Goal: Answer question/provide support: Share knowledge or assist other users

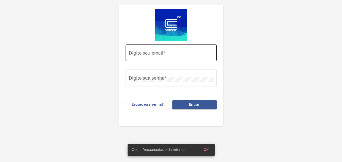
click at [138, 55] on input "Digite seu email *" at bounding box center [171, 54] width 84 height 5
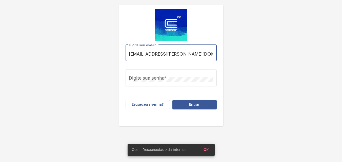
scroll to position [0, 2]
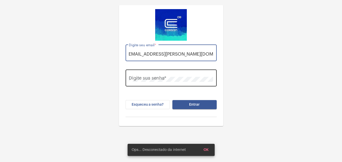
type input "thauany.nunes@operacaocorsan.com.br"
click at [150, 76] on div "Digite sua senha *" at bounding box center [171, 78] width 84 height 18
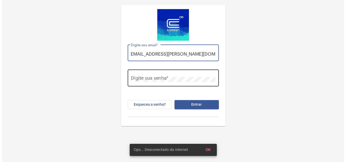
scroll to position [0, 0]
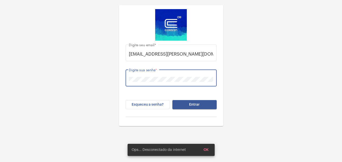
click at [173, 100] on button "Entrar" at bounding box center [195, 104] width 44 height 9
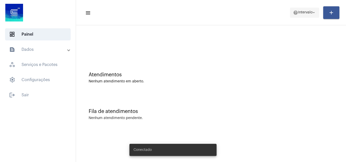
click at [304, 13] on span "Intervalo" at bounding box center [305, 13] width 14 height 4
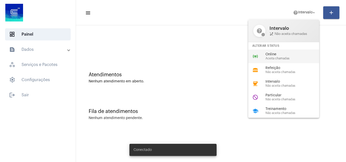
click at [272, 53] on span "Online" at bounding box center [295, 55] width 58 height 4
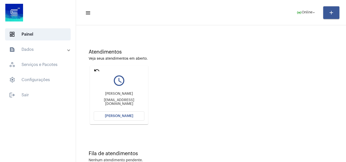
scroll to position [10, 0]
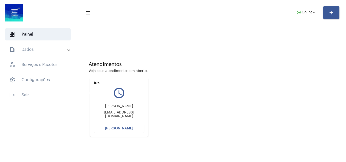
click at [95, 82] on mat-icon "undo" at bounding box center [97, 83] width 6 height 6
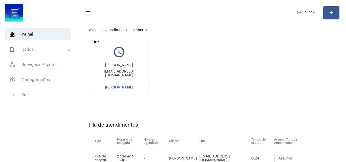
scroll to position [72, 0]
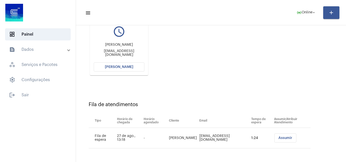
click at [121, 67] on span "[PERSON_NAME]" at bounding box center [119, 67] width 28 height 4
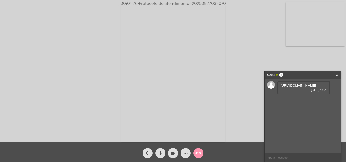
click at [303, 85] on link "https://neft-transfer-bucket.s3.amazonaws.com/temp-270e85a3-0204-9a15-37ec-7e89…" at bounding box center [298, 86] width 35 height 4
click at [296, 102] on link "https://neft-transfer-bucket.s3.amazonaws.com/temp-2470bfa9-90c7-9052-14f3-90d7…" at bounding box center [298, 100] width 35 height 4
click at [183, 155] on mat-icon "more_horiz" at bounding box center [186, 154] width 6 height 6
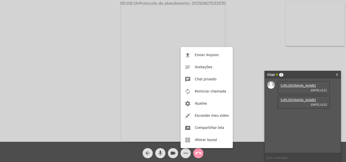
click at [214, 55] on span "Enviar Arquivo" at bounding box center [207, 55] width 24 height 4
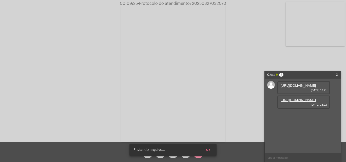
click at [209, 150] on span "ok" at bounding box center [208, 151] width 4 height 4
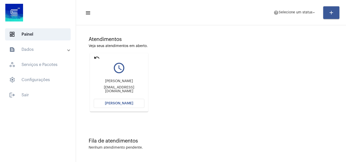
scroll to position [36, 0]
click at [302, 11] on span "Selecione um status" at bounding box center [296, 13] width 34 height 4
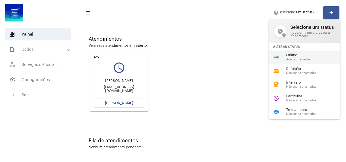
click at [300, 54] on span "Online" at bounding box center [315, 56] width 58 height 4
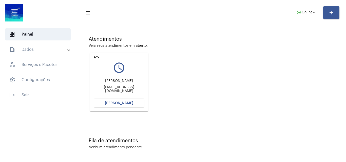
click at [130, 101] on button "[PERSON_NAME]" at bounding box center [119, 103] width 51 height 9
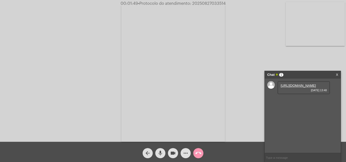
click at [297, 87] on link "https://neft-transfer-bucket.s3.amazonaws.com/temp-ceb248a6-1c01-d7e0-f60a-21b8…" at bounding box center [298, 86] width 35 height 4
click at [160, 155] on mat-icon "mic" at bounding box center [160, 154] width 6 height 6
click at [170, 154] on button "videocam" at bounding box center [173, 154] width 10 height 10
click at [161, 152] on mat-icon "mic_off" at bounding box center [160, 154] width 6 height 6
click at [174, 154] on mat-icon "videocam_off" at bounding box center [173, 154] width 6 height 6
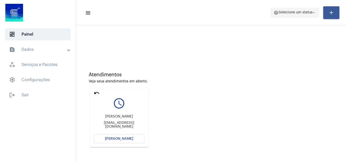
click at [301, 11] on span "Selecione um status" at bounding box center [296, 13] width 34 height 4
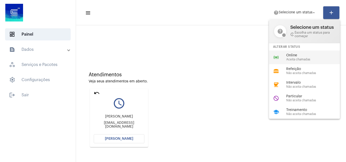
click at [297, 60] on span "Aceita chamadas" at bounding box center [315, 59] width 58 height 3
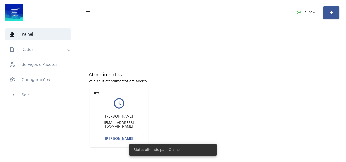
click at [96, 93] on mat-icon "undo" at bounding box center [97, 93] width 6 height 6
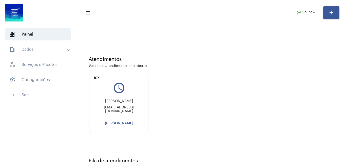
scroll to position [36, 0]
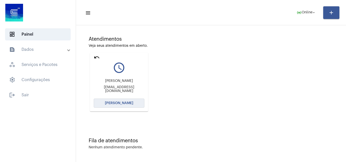
click at [127, 102] on span "[PERSON_NAME]" at bounding box center [119, 104] width 28 height 4
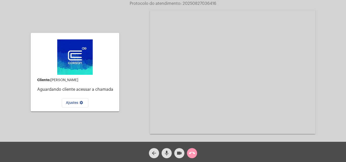
click at [194, 157] on mat-icon "call_end" at bounding box center [192, 154] width 6 height 6
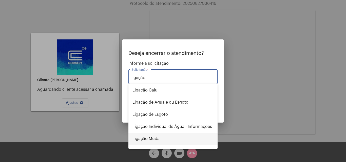
click at [161, 138] on span "Ligação Muda" at bounding box center [173, 139] width 81 height 12
type input "Ligação Muda"
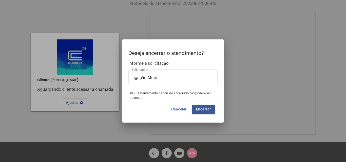
click at [208, 111] on span "Encerrar" at bounding box center [203, 110] width 15 height 4
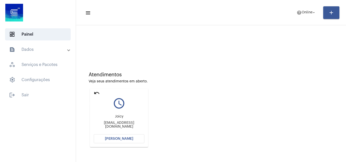
click at [98, 92] on mat-icon "undo" at bounding box center [97, 93] width 6 height 6
click at [308, 16] on span "help Online arrow_drop_down" at bounding box center [307, 12] width 20 height 9
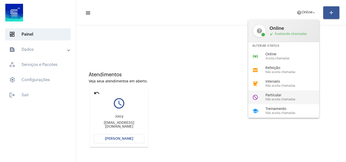
click at [283, 97] on span "Particular" at bounding box center [295, 96] width 58 height 4
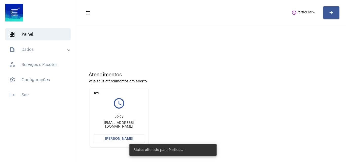
click at [100, 90] on mat-card "undo query_builder Joicy joicyss@yahoo.com.br Abrir Chamada" at bounding box center [119, 118] width 58 height 59
click at [98, 93] on mat-icon "undo" at bounding box center [97, 93] width 6 height 6
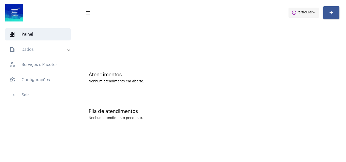
click at [302, 13] on span "Particular" at bounding box center [305, 13] width 16 height 4
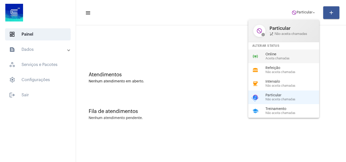
click at [286, 57] on span "Aceita chamadas" at bounding box center [295, 58] width 58 height 3
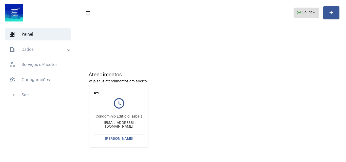
click at [306, 12] on span "Online" at bounding box center [307, 13] width 11 height 4
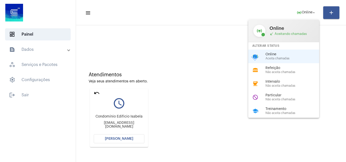
click at [98, 96] on div at bounding box center [173, 81] width 346 height 162
click at [98, 92] on div "Atendimentos Veja seus atendimentos em aberto. undo query_builder Condomínio Ed…" at bounding box center [211, 108] width 265 height 102
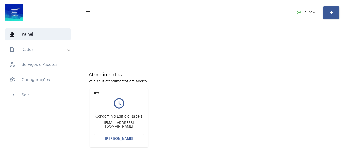
click at [96, 91] on mat-icon "undo" at bounding box center [97, 93] width 6 height 6
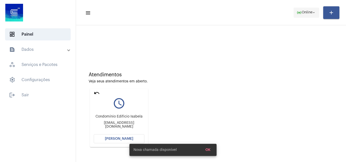
click at [308, 11] on span "Online" at bounding box center [307, 13] width 11 height 4
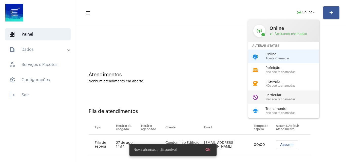
click at [287, 97] on span "Particular" at bounding box center [295, 96] width 58 height 4
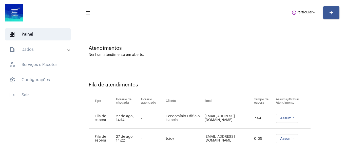
scroll to position [27, 0]
click at [288, 139] on button "Assumir" at bounding box center [287, 138] width 22 height 9
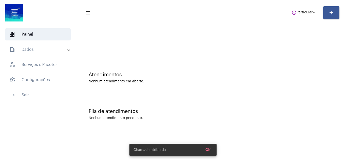
scroll to position [0, 0]
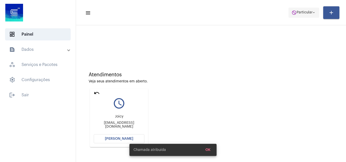
click at [303, 14] on span "do_not_disturb Particular arrow_drop_down" at bounding box center [304, 12] width 25 height 9
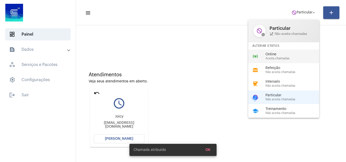
click at [286, 55] on span "Online" at bounding box center [295, 55] width 58 height 4
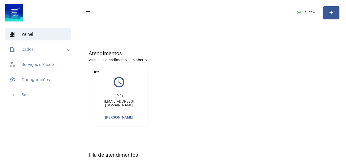
scroll to position [72, 0]
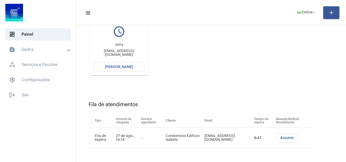
click at [127, 66] on span "[PERSON_NAME]" at bounding box center [119, 67] width 28 height 4
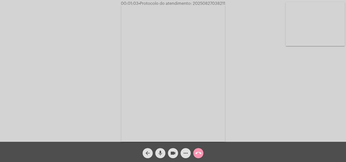
click at [157, 154] on button "mic" at bounding box center [160, 154] width 10 height 10
click at [172, 154] on mat-icon "videocam" at bounding box center [173, 154] width 6 height 6
click at [159, 156] on mat-icon "mic_off" at bounding box center [160, 154] width 6 height 6
click at [159, 156] on mat-icon "mic" at bounding box center [160, 154] width 6 height 6
click at [163, 153] on mat-icon "mic_off" at bounding box center [160, 154] width 6 height 6
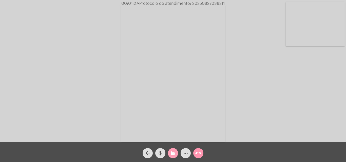
click at [172, 153] on mat-icon "videocam_off" at bounding box center [173, 154] width 6 height 6
click at [188, 155] on mat-icon "more_horiz" at bounding box center [186, 154] width 6 height 6
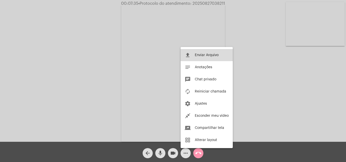
click at [209, 56] on span "Enviar Arquivo" at bounding box center [207, 55] width 24 height 4
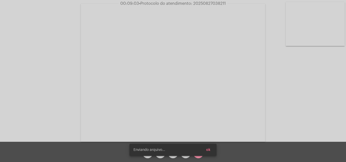
click at [209, 151] on span "ok" at bounding box center [208, 151] width 4 height 4
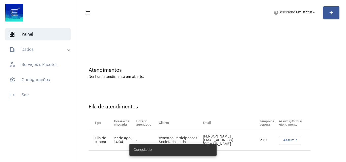
scroll to position [7, 0]
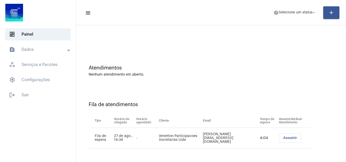
drag, startPoint x: 192, startPoint y: 141, endPoint x: 161, endPoint y: 139, distance: 31.5
click at [161, 139] on tr "Fila de espera 27 de ago., 14:34 - Venetton Participacoes Societarias Ltda [PER…" at bounding box center [200, 138] width 222 height 21
click at [304, 12] on span "Selecione um status" at bounding box center [296, 13] width 34 height 4
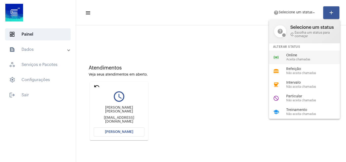
click at [295, 56] on span "Online" at bounding box center [315, 56] width 58 height 4
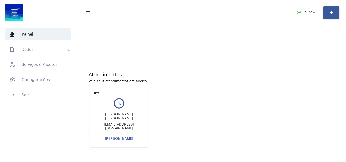
scroll to position [51, 0]
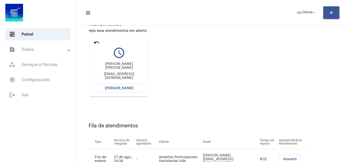
click at [138, 85] on button "[PERSON_NAME]" at bounding box center [119, 88] width 51 height 9
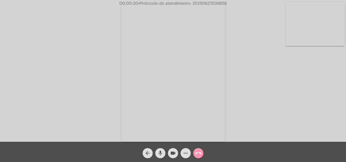
click at [210, 3] on span "• Protocolo do atendimento: 20250827039656" at bounding box center [182, 4] width 89 height 4
copy span "20250827039656"
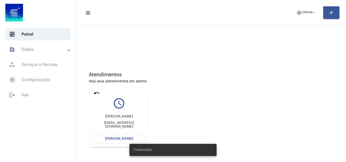
click at [125, 140] on div "Conectado" at bounding box center [172, 150] width 99 height 24
click at [121, 138] on span "[PERSON_NAME]" at bounding box center [119, 139] width 28 height 4
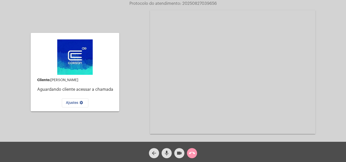
click at [181, 153] on mat-icon "videocam" at bounding box center [179, 154] width 6 height 6
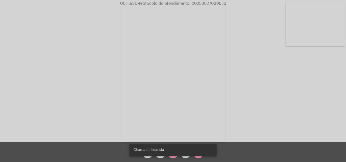
click at [196, 112] on video at bounding box center [173, 73] width 104 height 138
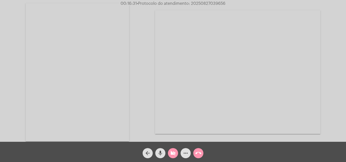
click at [173, 156] on mat-icon "videocam_off" at bounding box center [173, 154] width 6 height 6
click at [83, 62] on video at bounding box center [78, 72] width 104 height 138
click at [186, 154] on mat-icon "more_horiz" at bounding box center [186, 154] width 6 height 6
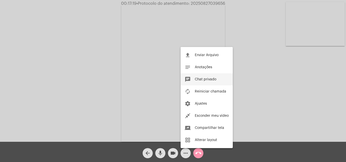
click at [220, 82] on button "chat Chat privado" at bounding box center [207, 80] width 52 height 12
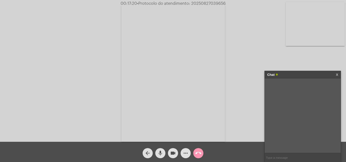
click at [304, 155] on input "text" at bounding box center [303, 158] width 76 height 9
paste input "3154738"
type input "3154738"
click at [287, 157] on input "text" at bounding box center [303, 158] width 76 height 9
paste input "3154738"
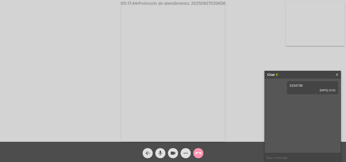
type input "3154738"
click at [215, 4] on span "• Protocolo do atendimento: 20250827039656" at bounding box center [181, 4] width 89 height 4
copy span "20250827039656"
click at [201, 156] on mat-icon "call_end" at bounding box center [198, 154] width 6 height 6
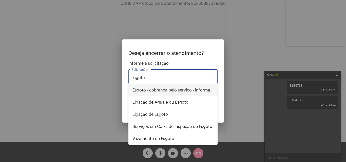
click at [195, 91] on span "Esgoto - cobrança pelo serviço - informações" at bounding box center [173, 90] width 81 height 12
type input "Esgoto - cobrança pelo serviço - informações"
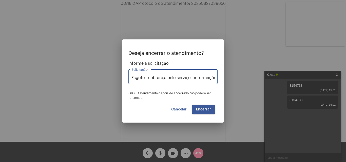
scroll to position [0, 3]
click at [208, 109] on span "Encerrar" at bounding box center [203, 110] width 15 height 4
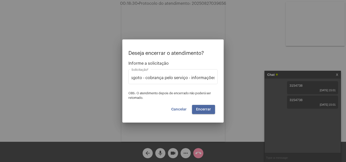
scroll to position [0, 0]
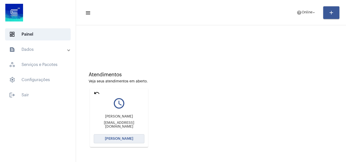
click at [132, 140] on span "[PERSON_NAME]" at bounding box center [119, 139] width 28 height 4
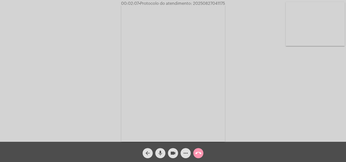
click at [202, 153] on button "call_end" at bounding box center [198, 154] width 10 height 10
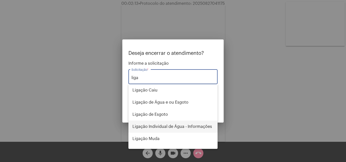
click at [198, 125] on span "Ligação Individual de Água - Informações" at bounding box center [173, 127] width 81 height 12
type input "Ligação Individual de Água - Informações"
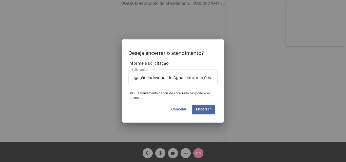
click at [209, 111] on span "Encerrar" at bounding box center [203, 110] width 15 height 4
click at [205, 105] on button "Encerrar" at bounding box center [203, 109] width 23 height 9
click at [205, 108] on span "Encerrar" at bounding box center [203, 110] width 15 height 4
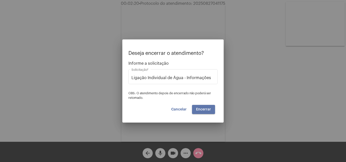
click at [205, 108] on span "Encerrar" at bounding box center [203, 110] width 15 height 4
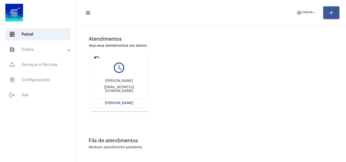
scroll to position [36, 0]
click at [134, 102] on button "[PERSON_NAME]" at bounding box center [119, 103] width 51 height 9
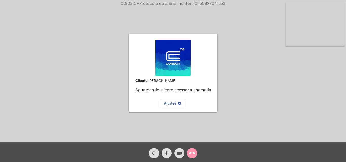
click at [219, 32] on div "Cliente: [PERSON_NAME] Pilati Aguardando cliente acessar a chamada Ajustes sett…" at bounding box center [173, 72] width 345 height 142
click at [259, 99] on div "Cliente: [PERSON_NAME] Pilati Aguardando cliente acessar a chamada Ajustes sett…" at bounding box center [173, 72] width 345 height 142
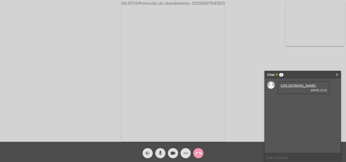
click at [296, 88] on link "[URL][DOMAIN_NAME]" at bounding box center [298, 86] width 35 height 4
click at [216, 4] on span "• Protocolo do atendimento: 20250827041553" at bounding box center [181, 4] width 87 height 4
copy span "20250827041553"
click at [243, 57] on div "Acessando Câmera e Microfone..." at bounding box center [173, 72] width 345 height 142
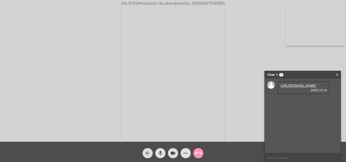
click at [201, 153] on mat-icon "call_end" at bounding box center [198, 154] width 6 height 6
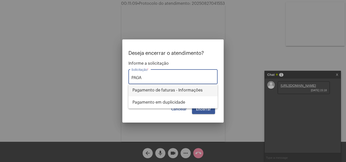
click at [193, 88] on span "Pagamento de faturas - Informações" at bounding box center [173, 90] width 81 height 12
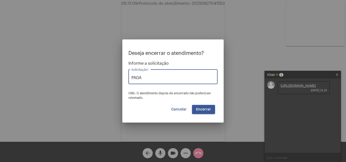
type input "Pagamento de faturas - Informações"
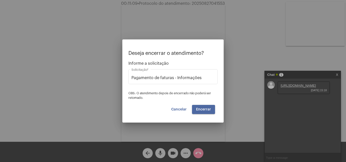
click at [205, 107] on button "Encerrar" at bounding box center [203, 109] width 23 height 9
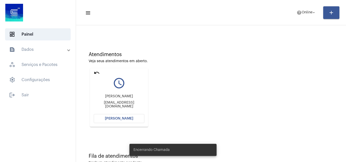
scroll to position [36, 0]
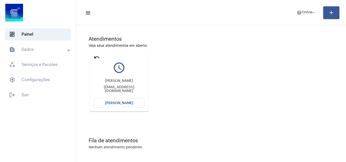
click at [300, 4] on mat-toolbar "menu help Online arrow_drop_down add" at bounding box center [211, 12] width 270 height 25
click at [300, 10] on mat-icon "help" at bounding box center [299, 12] width 5 height 5
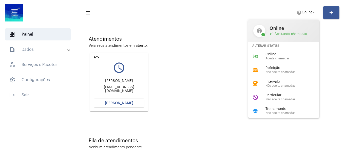
click at [93, 59] on div at bounding box center [173, 81] width 346 height 162
click at [95, 58] on mat-icon "undo" at bounding box center [97, 57] width 6 height 6
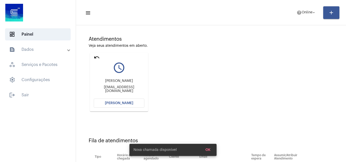
scroll to position [7, 0]
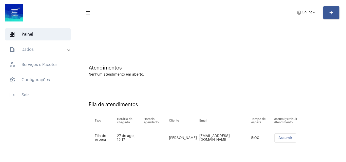
click at [283, 139] on span "Assumir" at bounding box center [286, 139] width 14 height 4
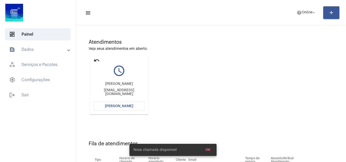
scroll to position [72, 0]
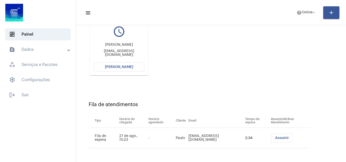
click at [106, 68] on span "[PERSON_NAME]" at bounding box center [119, 67] width 28 height 4
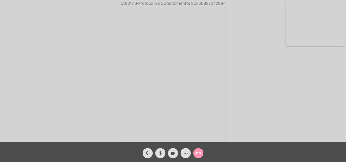
click at [319, 31] on video at bounding box center [315, 24] width 59 height 44
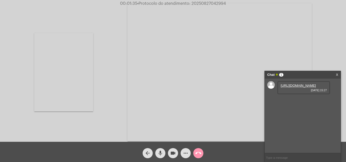
click at [293, 88] on link "https://neft-transfer-bucket.s3.amazonaws.com/temp-bd2eb428-6c30-bae0-91c8-f1d4…" at bounding box center [298, 86] width 35 height 4
click at [304, 102] on link "https://neft-transfer-bucket.s3.amazonaws.com/temp-1655cb1a-cf6f-f7f9-cbfe-9ddc…" at bounding box center [298, 100] width 35 height 4
click at [83, 82] on video at bounding box center [63, 72] width 59 height 79
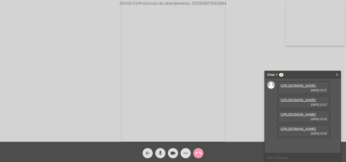
click at [287, 131] on link "https://neft-transfer-bucket.s3.amazonaws.com/temp-de15a066-523f-546e-cb79-2896…" at bounding box center [298, 129] width 35 height 4
click at [293, 142] on link "https://neft-transfer-bucket.s3.amazonaws.com/temp-63ff814b-8374-01fb-eb56-d23d…" at bounding box center [298, 144] width 35 height 4
click at [163, 153] on mat-icon "mic" at bounding box center [160, 154] width 6 height 6
click at [173, 154] on mat-icon "videocam" at bounding box center [173, 154] width 6 height 6
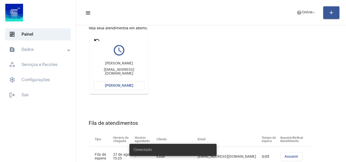
scroll to position [93, 0]
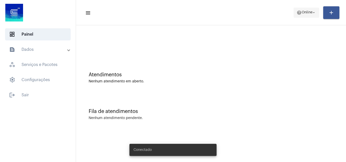
click at [302, 7] on mat-toolbar-row "menu help Online arrow_drop_down add" at bounding box center [211, 13] width 270 height 16
click at [302, 20] on mat-toolbar-row "menu help Online arrow_drop_down add" at bounding box center [211, 13] width 270 height 16
click at [302, 15] on span "help Online arrow_drop_down" at bounding box center [307, 12] width 20 height 9
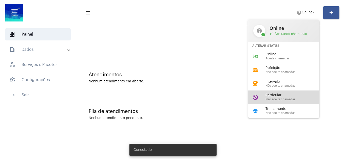
click at [282, 94] on span "Particular" at bounding box center [295, 96] width 58 height 4
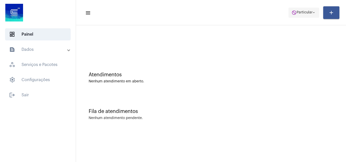
click at [300, 11] on span "Particular" at bounding box center [305, 13] width 16 height 4
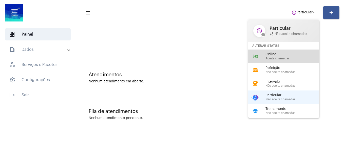
click at [277, 59] on span "Aceita chamadas" at bounding box center [295, 58] width 58 height 3
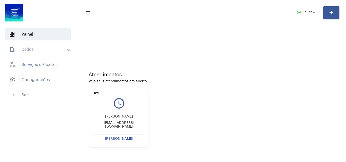
click at [95, 93] on mat-icon "undo" at bounding box center [97, 93] width 6 height 6
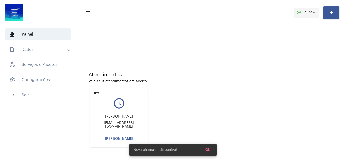
click at [308, 12] on span "Online" at bounding box center [307, 13] width 11 height 4
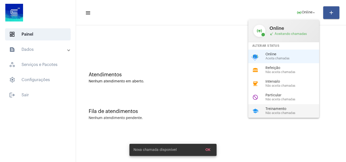
click at [286, 110] on span "Treinamento" at bounding box center [295, 109] width 58 height 4
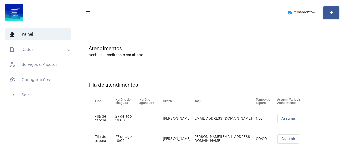
scroll to position [27, 0]
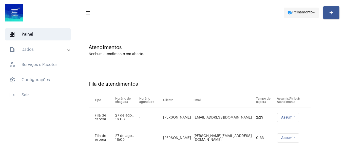
click at [300, 16] on span "school Treinamento arrow_drop_down" at bounding box center [301, 12] width 29 height 9
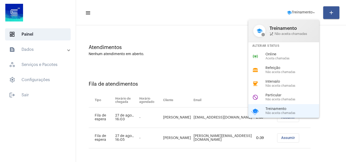
click at [229, 119] on div at bounding box center [173, 81] width 346 height 162
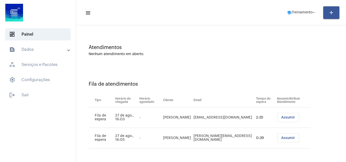
click at [282, 116] on button "Assumir" at bounding box center [288, 117] width 22 height 9
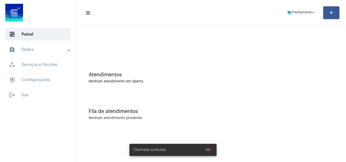
scroll to position [0, 0]
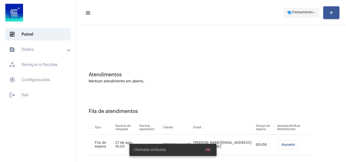
click at [311, 11] on span "Treinamento" at bounding box center [302, 13] width 21 height 4
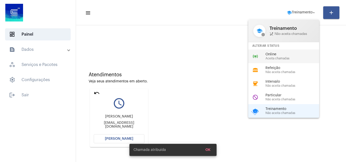
click at [283, 54] on span "Online" at bounding box center [295, 55] width 58 height 4
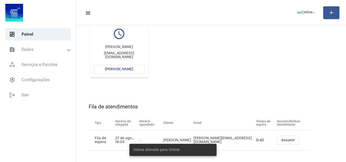
scroll to position [72, 0]
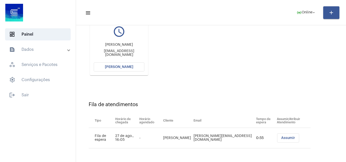
click at [125, 68] on span "[PERSON_NAME]" at bounding box center [119, 67] width 28 height 4
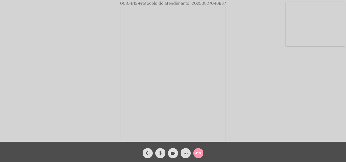
click at [159, 155] on mat-icon "mic" at bounding box center [160, 154] width 6 height 6
click at [173, 153] on mat-icon "videocam" at bounding box center [173, 154] width 6 height 6
click at [173, 155] on mat-icon "videocam_off" at bounding box center [173, 154] width 6 height 6
click at [164, 155] on button "mic_off" at bounding box center [160, 154] width 10 height 10
click at [160, 153] on mat-icon "mic" at bounding box center [160, 154] width 6 height 6
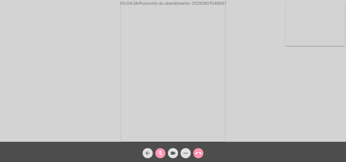
click at [172, 154] on mat-icon "videocam" at bounding box center [173, 154] width 6 height 6
click at [163, 150] on span "mic_off" at bounding box center [160, 154] width 6 height 10
click at [168, 155] on div "videocam_off" at bounding box center [173, 152] width 13 height 13
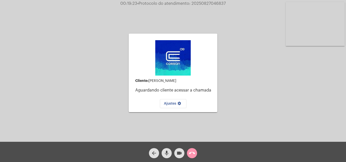
click at [191, 155] on mat-icon "call_end" at bounding box center [192, 154] width 6 height 6
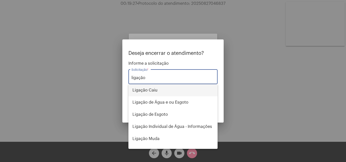
click at [149, 90] on span "Ligação Caiu" at bounding box center [173, 90] width 81 height 12
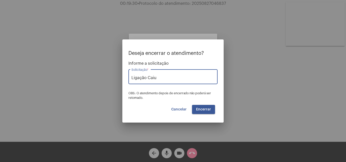
click at [176, 109] on span "Cancelar" at bounding box center [178, 110] width 15 height 4
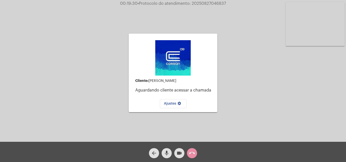
click at [216, 6] on span "00:19:30 • Protocolo do atendimento: 20250827046837" at bounding box center [173, 3] width 110 height 5
click at [216, 3] on span "• Protocolo do atendimento: 20250827046837" at bounding box center [182, 4] width 88 height 4
click at [216, 3] on span "• Protocolo do atendimento: 20250827046837" at bounding box center [181, 4] width 88 height 4
click at [192, 154] on mat-icon "call_end" at bounding box center [192, 154] width 6 height 6
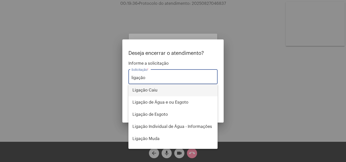
click at [165, 90] on span "Ligação Caiu" at bounding box center [173, 90] width 81 height 12
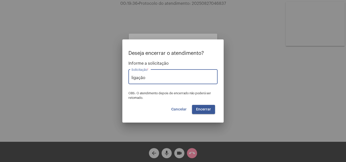
type input "Ligação Caiu"
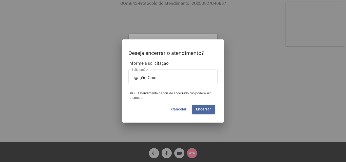
click at [207, 108] on span "Encerrar" at bounding box center [203, 110] width 15 height 4
click at [207, 109] on span "Encerrar" at bounding box center [203, 110] width 15 height 4
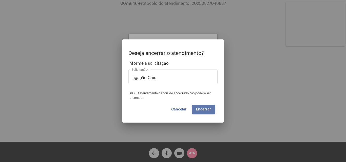
click at [207, 109] on span "Encerrar" at bounding box center [203, 110] width 15 height 4
click at [203, 109] on span "Encerrar" at bounding box center [203, 110] width 15 height 4
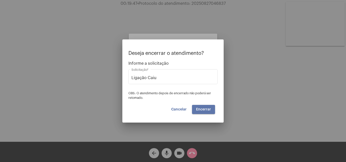
click at [203, 109] on span "Encerrar" at bounding box center [203, 110] width 15 height 4
click at [205, 109] on span "Encerrar" at bounding box center [203, 110] width 15 height 4
click at [206, 108] on span "Encerrar" at bounding box center [203, 110] width 15 height 4
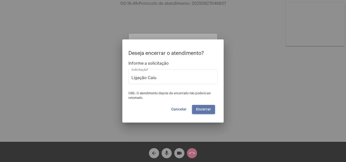
click at [206, 108] on span "Encerrar" at bounding box center [203, 110] width 15 height 4
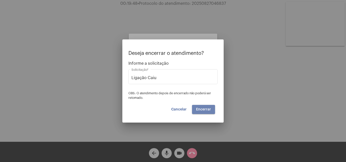
click at [206, 108] on span "Encerrar" at bounding box center [203, 110] width 15 height 4
click at [205, 108] on span "Encerrar" at bounding box center [203, 110] width 15 height 4
click at [208, 107] on button "Encerrar" at bounding box center [203, 109] width 23 height 9
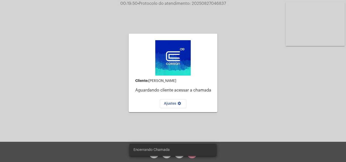
click at [208, 107] on div "Ajustes settings" at bounding box center [173, 103] width 81 height 12
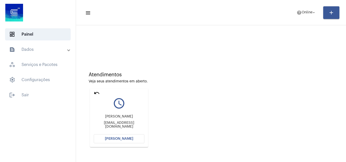
click at [95, 91] on mat-icon "undo" at bounding box center [97, 93] width 6 height 6
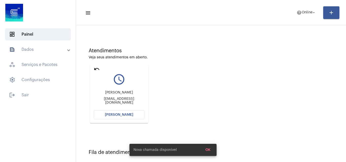
scroll to position [7, 0]
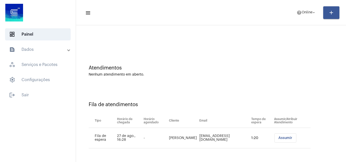
click at [285, 136] on button "Assumir" at bounding box center [286, 138] width 22 height 9
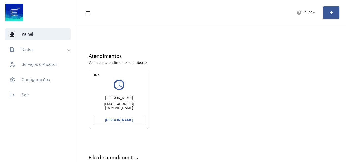
scroll to position [36, 0]
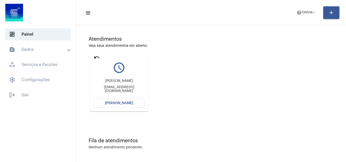
click at [124, 105] on span "[PERSON_NAME]" at bounding box center [119, 104] width 28 height 4
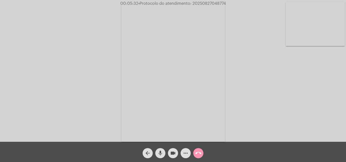
click at [184, 152] on mat-icon "more_horiz" at bounding box center [186, 154] width 6 height 6
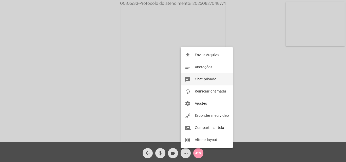
click at [213, 82] on button "chat Chat privado" at bounding box center [207, 80] width 52 height 12
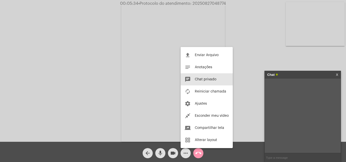
click at [280, 157] on input "text" at bounding box center [303, 158] width 76 height 9
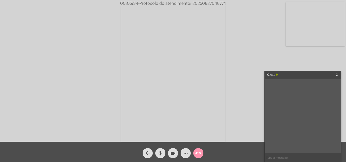
paste input "[URL][DOMAIN_NAME]"
type input "[URL][DOMAIN_NAME]"
click at [292, 160] on input "text" at bounding box center [303, 158] width 76 height 9
paste input "[PHONE_NUMBER]"
type input "[PHONE_NUMBER]"
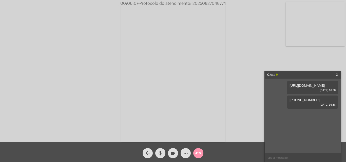
click at [214, 3] on span "• Protocolo do atendimento: 20250827048774" at bounding box center [182, 4] width 88 height 4
copy span "20250827048774"
drag, startPoint x: 247, startPoint y: 42, endPoint x: 239, endPoint y: 42, distance: 7.6
click at [246, 42] on div "Acessando Câmera e Microfone..." at bounding box center [173, 72] width 345 height 142
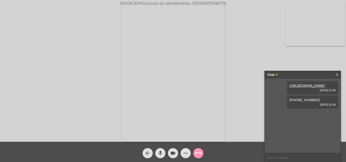
click at [196, 154] on mat-icon "call_end" at bounding box center [198, 154] width 6 height 6
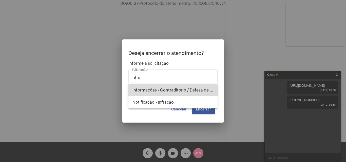
click at [170, 93] on span "Informações - Contraditório / Defesa de infração" at bounding box center [173, 90] width 81 height 12
type input "Informações - Contraditório / Defesa de infração"
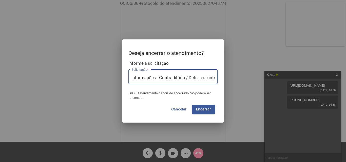
click at [203, 108] on span "Encerrar" at bounding box center [203, 110] width 15 height 4
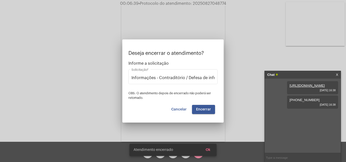
click at [206, 108] on span "Encerrar" at bounding box center [203, 110] width 15 height 4
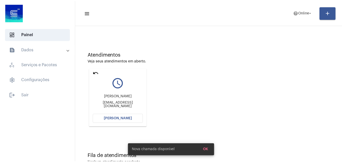
scroll to position [36, 0]
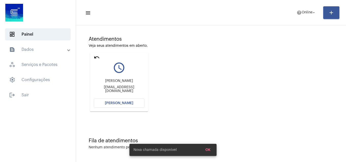
click at [122, 103] on span "[PERSON_NAME]" at bounding box center [119, 104] width 28 height 4
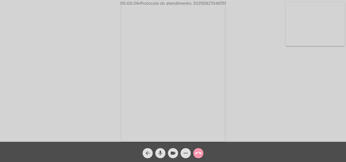
click at [184, 147] on div "more_horiz" at bounding box center [185, 152] width 13 height 13
click at [186, 152] on mat-icon "more_horiz" at bounding box center [186, 154] width 6 height 6
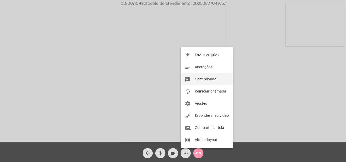
click at [210, 78] on button "chat Chat privado" at bounding box center [207, 80] width 52 height 12
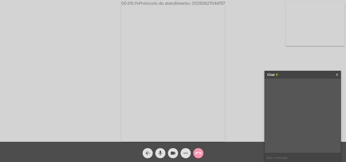
click at [290, 157] on input "text" at bounding box center [303, 158] width 76 height 9
paste input "[URL][DOMAIN_NAME]"
type input "[URL][DOMAIN_NAME]"
click at [280, 159] on input "text" at bounding box center [303, 158] width 76 height 9
paste input "[PHONE_NUMBER]"
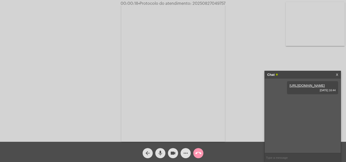
type input "[PHONE_NUMBER]"
click at [199, 158] on span "call_end" at bounding box center [198, 154] width 6 height 10
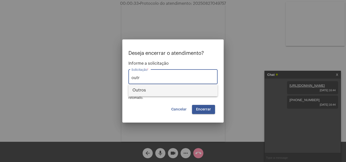
click at [157, 91] on span "Outros" at bounding box center [173, 90] width 81 height 12
type input "Outros"
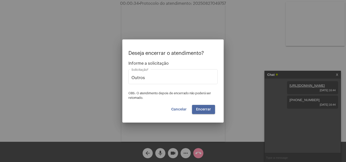
click at [212, 112] on button "Encerrar" at bounding box center [203, 109] width 23 height 9
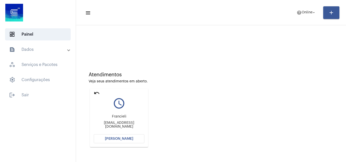
click at [141, 137] on button "[PERSON_NAME]" at bounding box center [119, 139] width 51 height 9
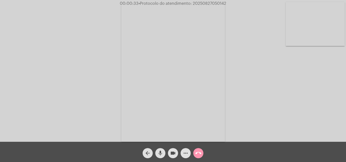
click at [324, 23] on video at bounding box center [315, 24] width 59 height 44
click at [73, 76] on video at bounding box center [63, 72] width 59 height 79
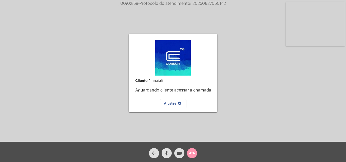
click at [224, 115] on div "Cliente: [PERSON_NAME] cliente acessar a chamada Ajustes settings Acessando Câm…" at bounding box center [173, 72] width 345 height 142
click at [194, 154] on mat-icon "call_end" at bounding box center [192, 154] width 6 height 6
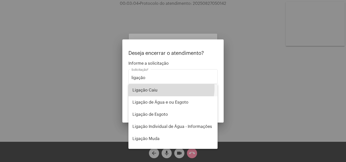
click at [165, 88] on span "Ligação Caiu" at bounding box center [173, 90] width 81 height 12
type input "Ligação Caiu"
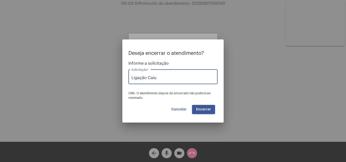
click at [210, 112] on button "Encerrar" at bounding box center [203, 109] width 23 height 9
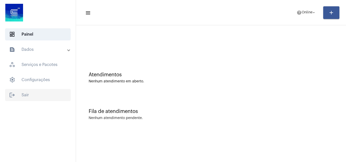
click at [22, 97] on span "logout Sair" at bounding box center [38, 95] width 66 height 12
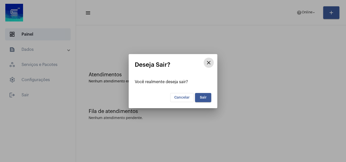
click at [200, 97] on span "Sair" at bounding box center [203, 98] width 7 height 4
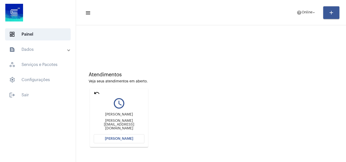
click at [95, 94] on mat-icon "undo" at bounding box center [97, 93] width 6 height 6
